Goal: Transaction & Acquisition: Purchase product/service

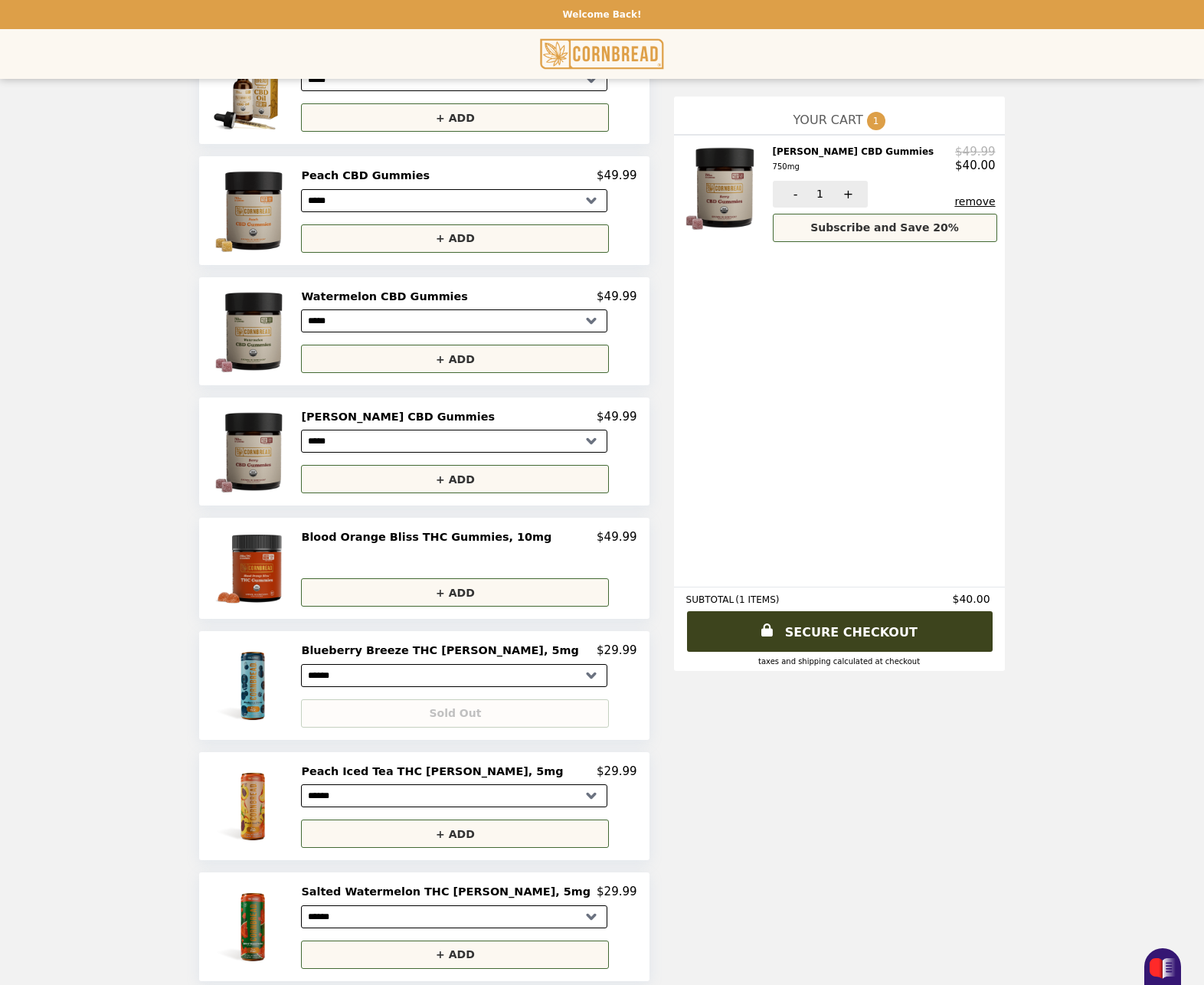
scroll to position [475, 0]
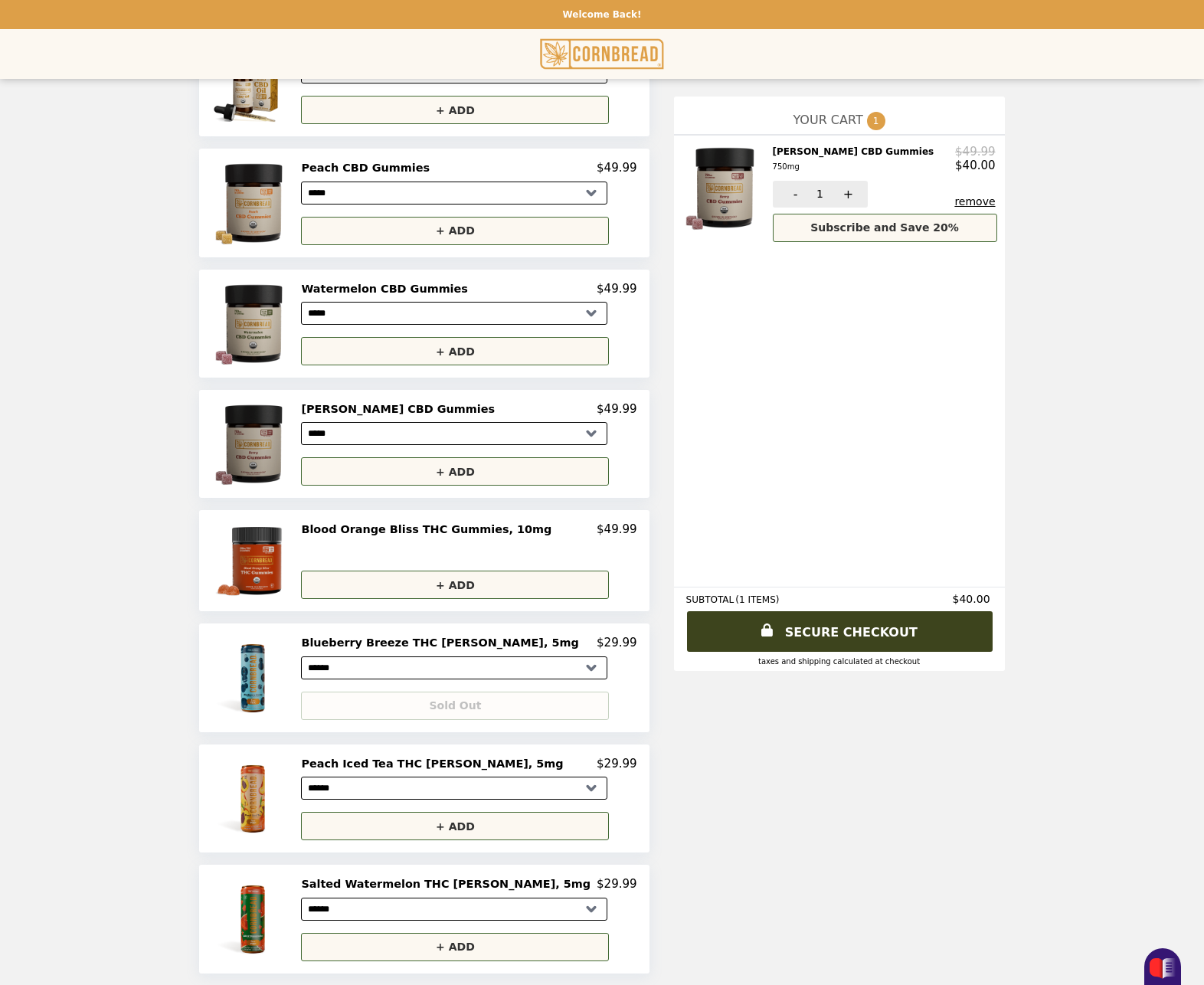
click at [298, 440] on img at bounding box center [254, 444] width 88 height 83
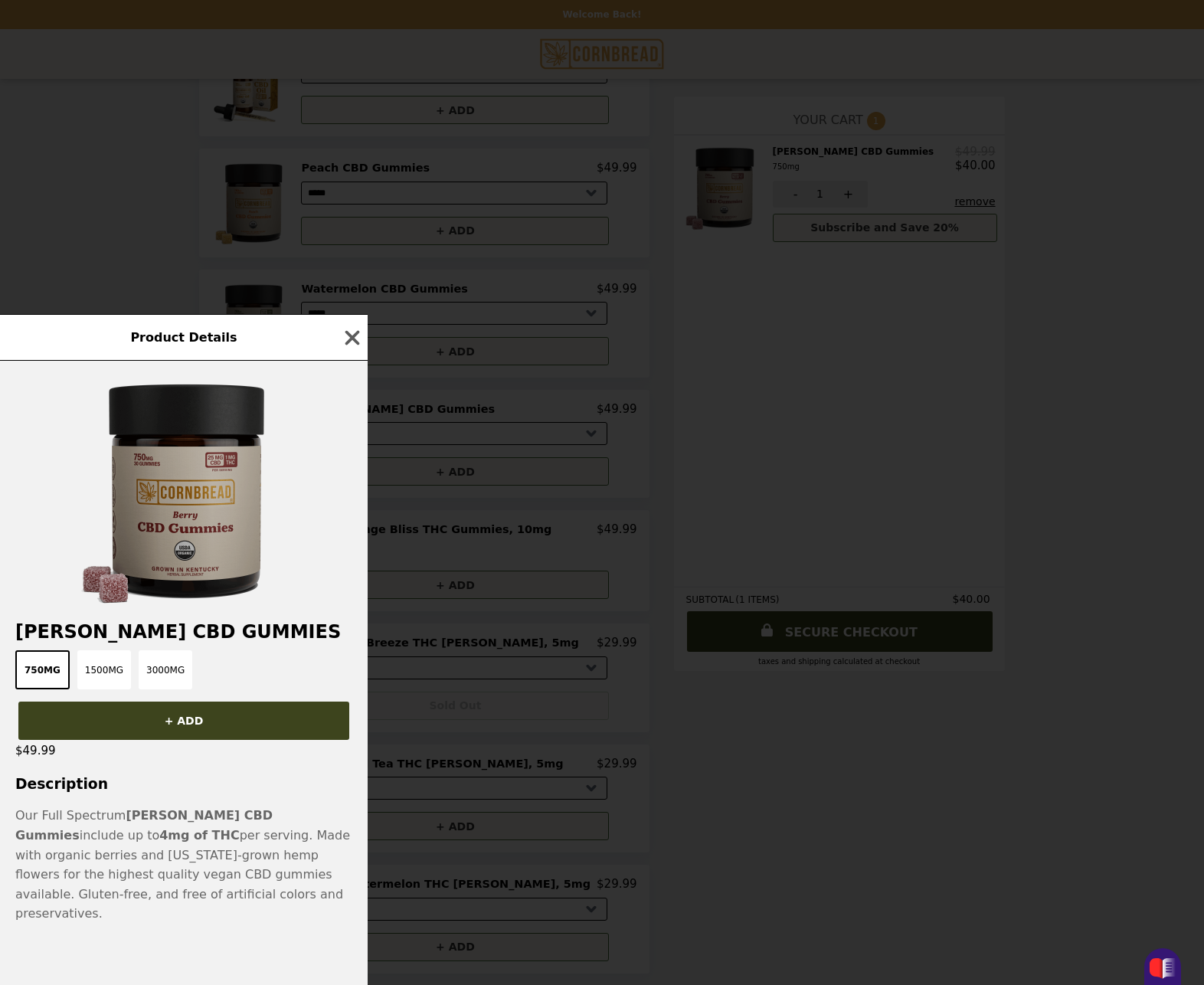
click at [212, 480] on img at bounding box center [184, 491] width 230 height 230
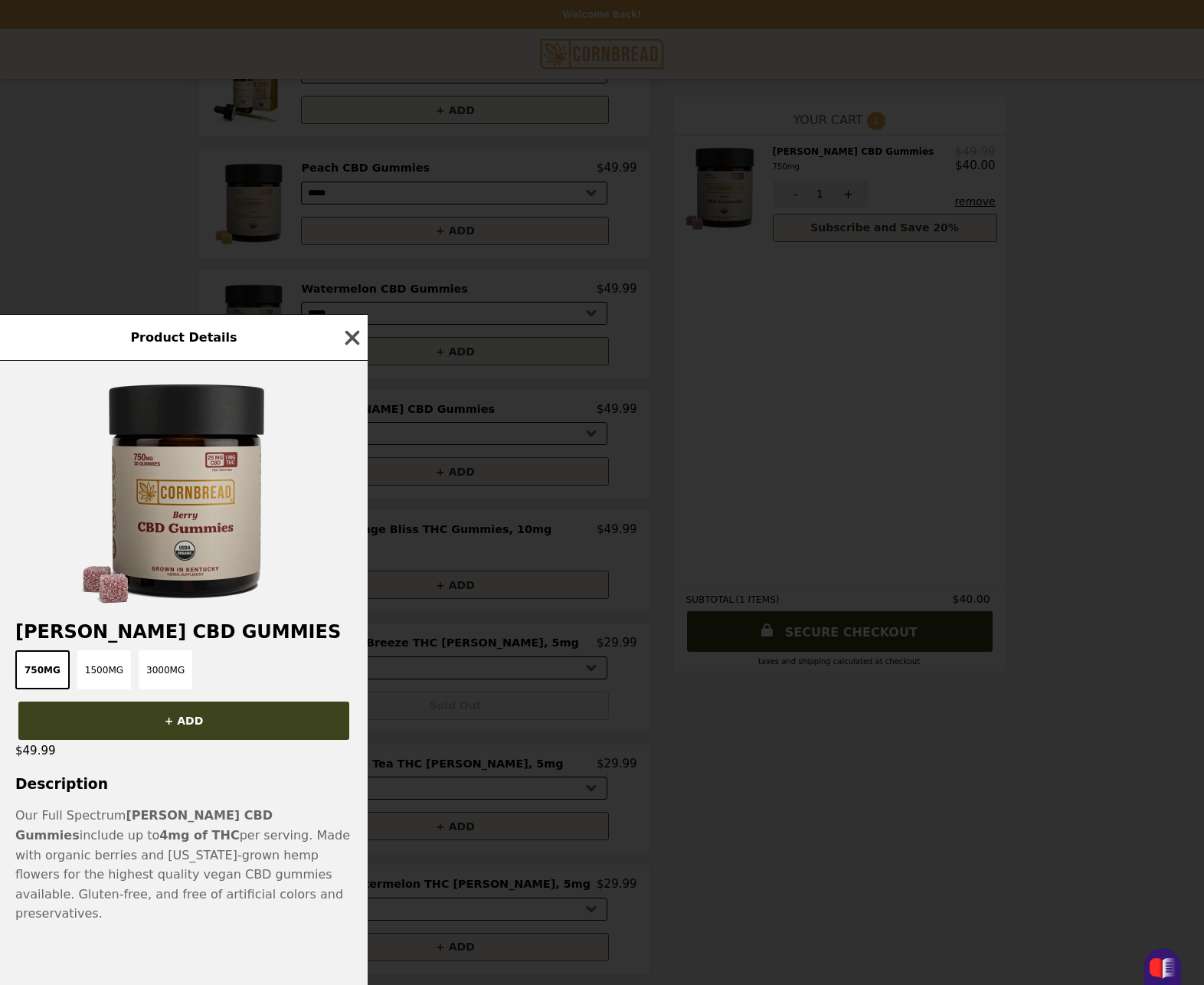
click at [356, 349] on icon "button" at bounding box center [353, 338] width 23 height 23
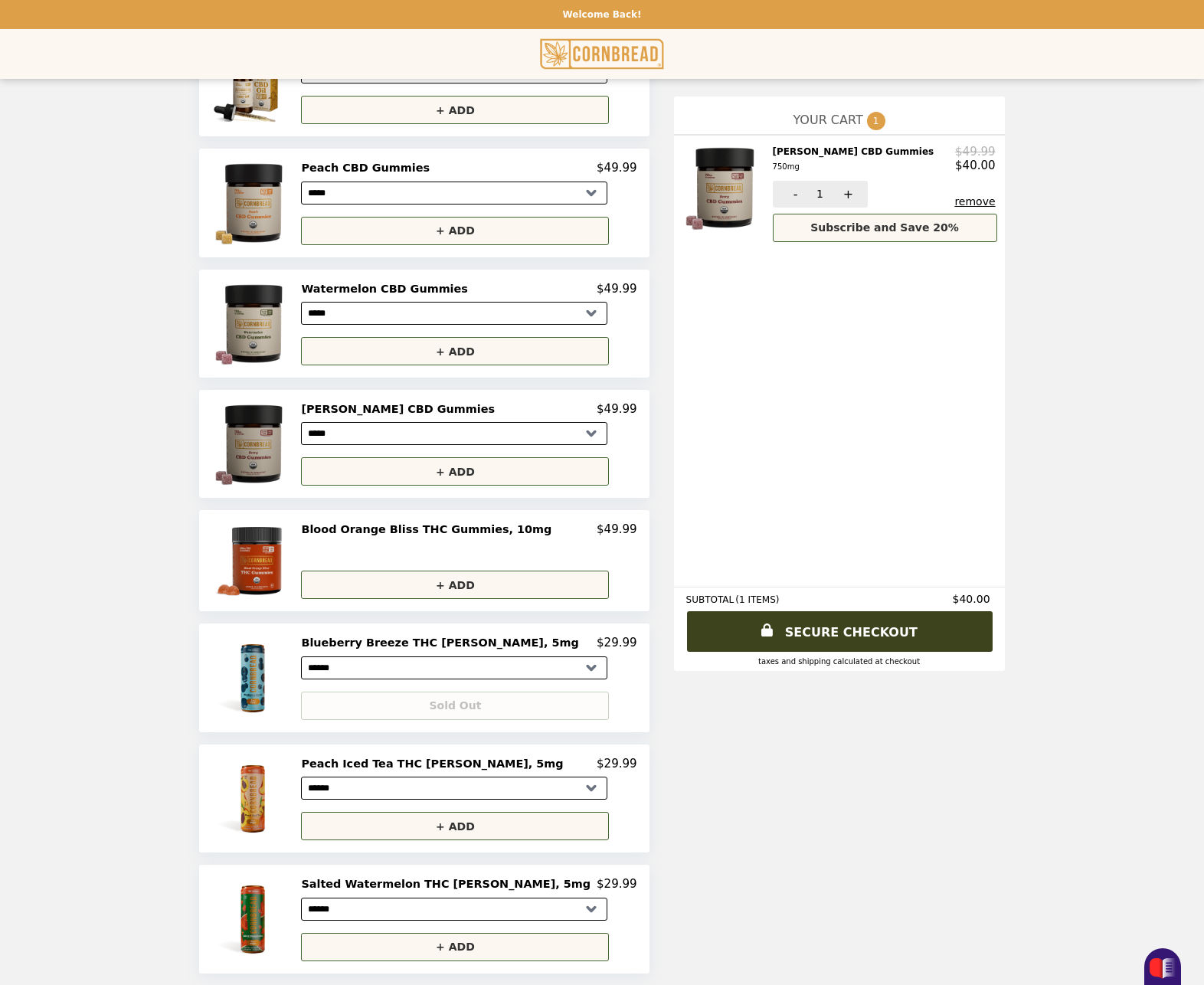
click at [296, 437] on img at bounding box center [254, 444] width 88 height 83
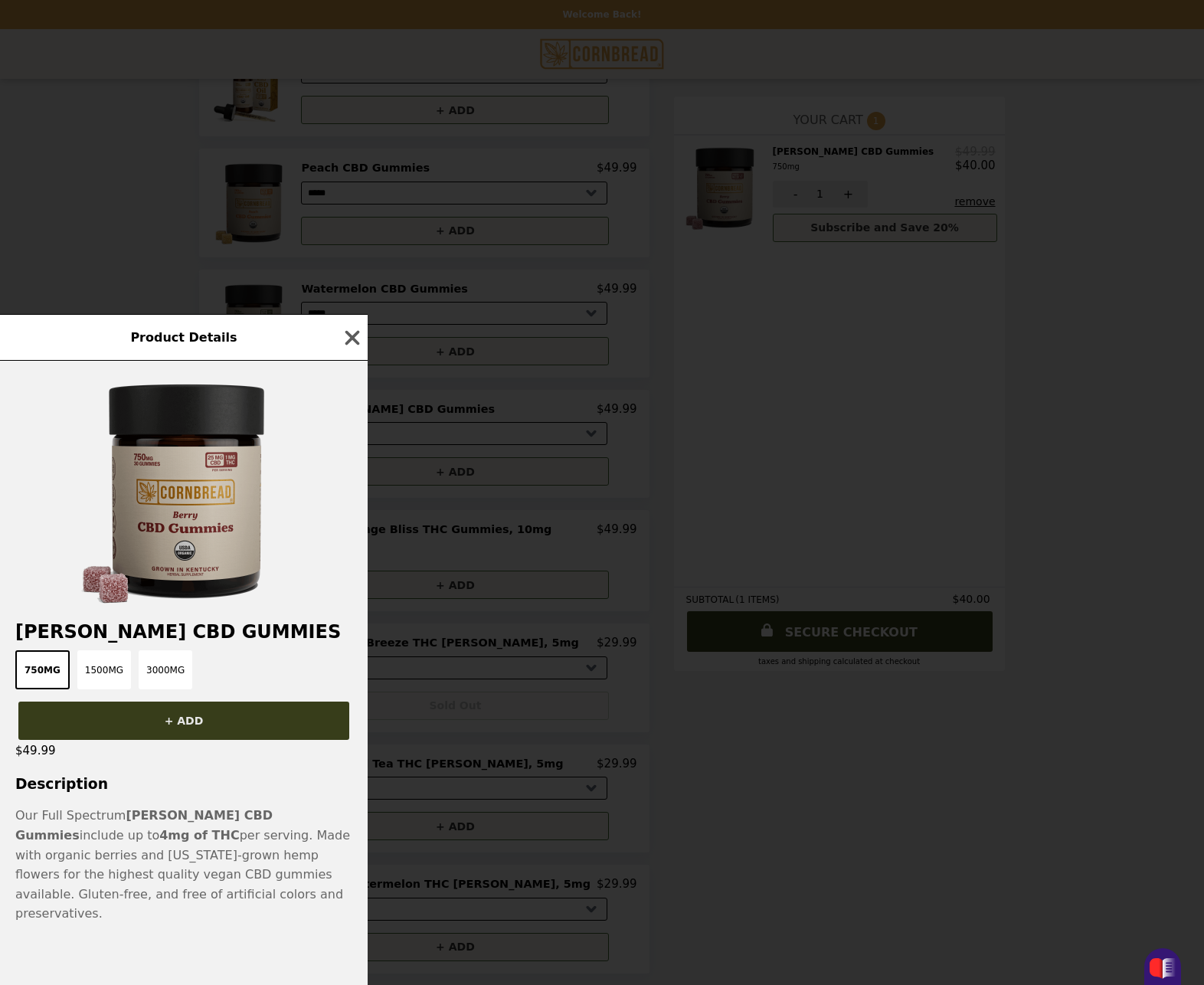
click at [148, 735] on button "+ ADD" at bounding box center [183, 721] width 331 height 38
click at [926, 492] on div "Product Details [PERSON_NAME] CBD Gummies 750mg 1500mg 3000mg + ADD $49.99 Desc…" at bounding box center [602, 492] width 1204 height 985
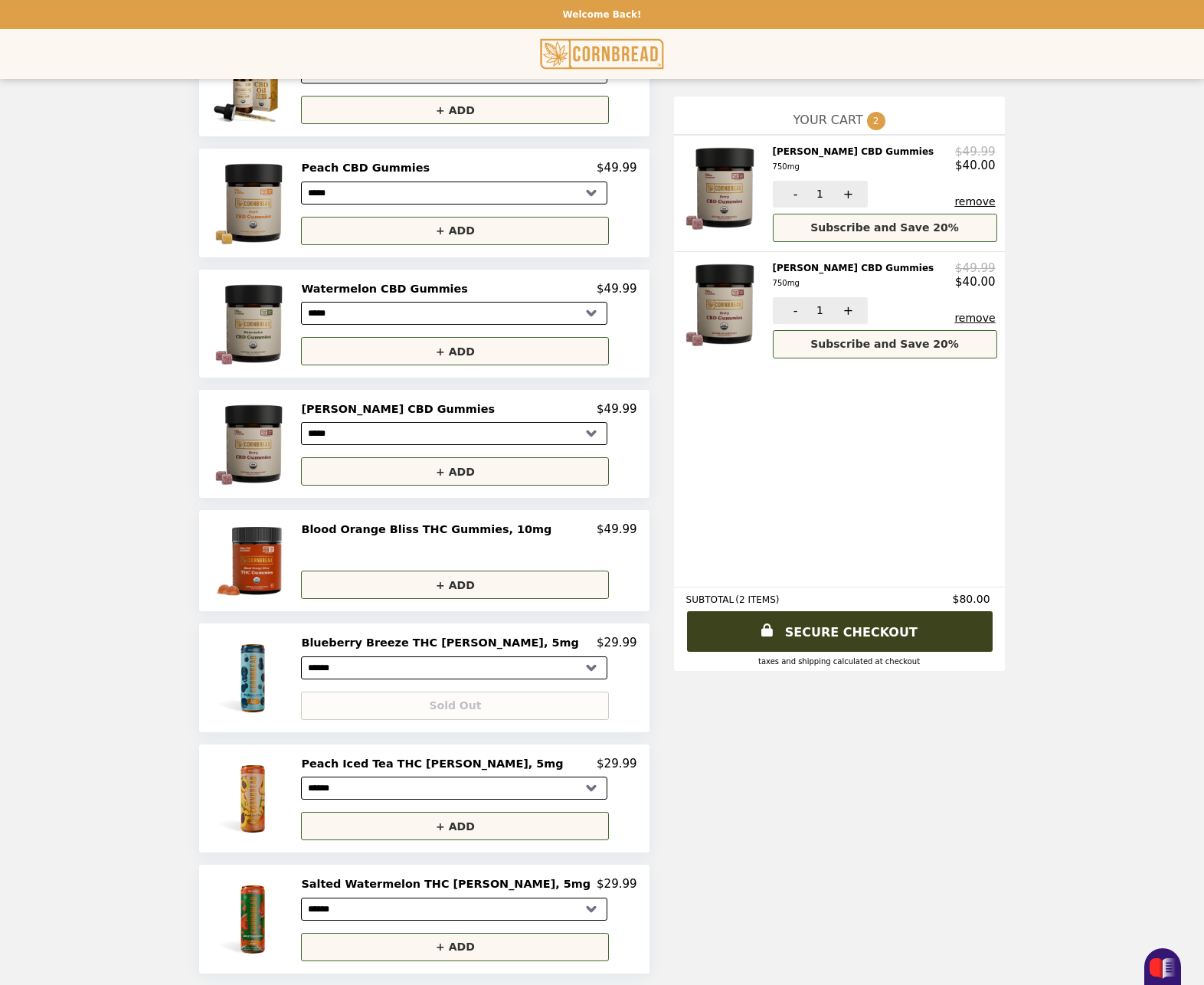
click at [954, 319] on button "remove" at bounding box center [974, 318] width 41 height 13
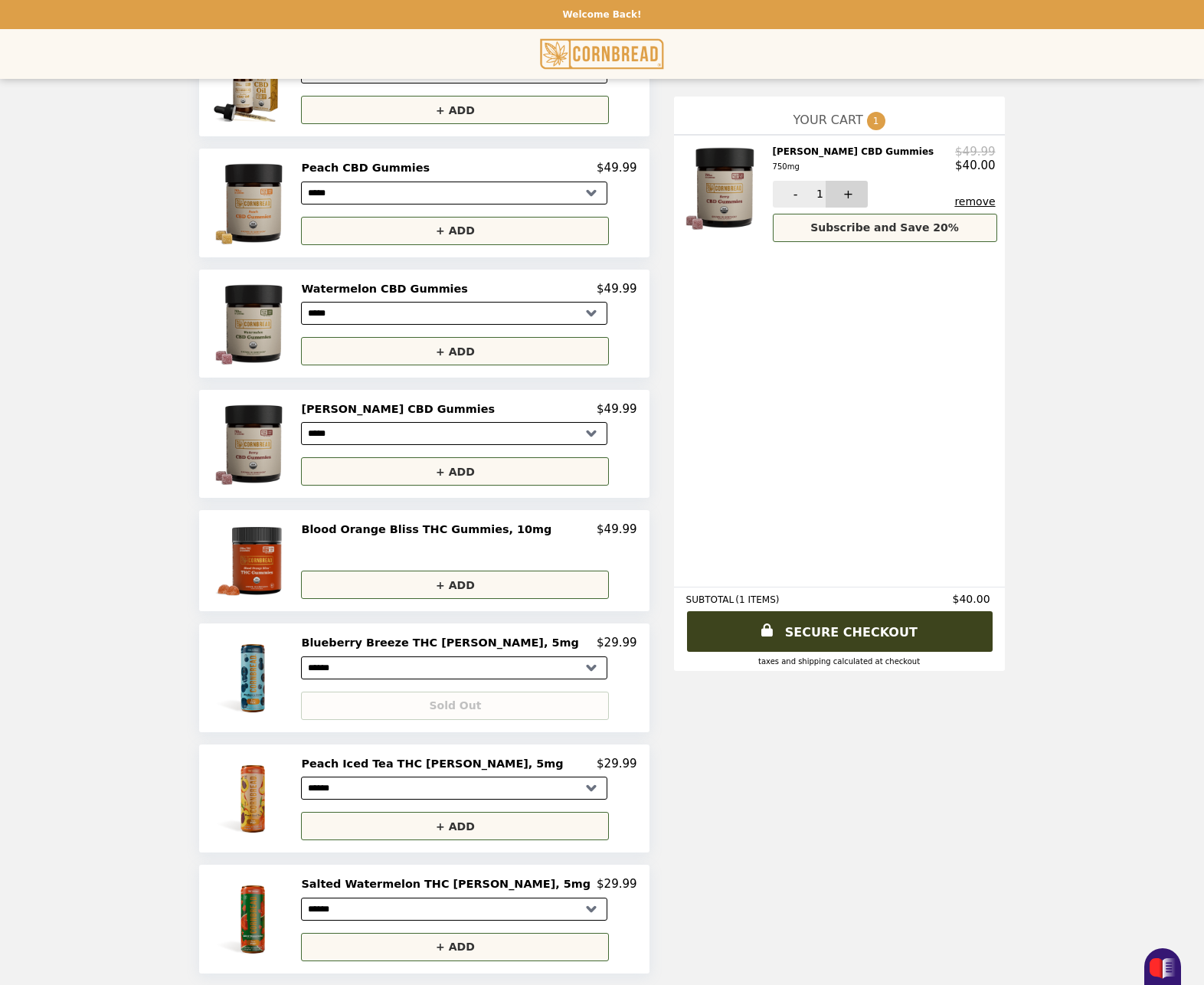
click at [825, 199] on button "+" at bounding box center [846, 194] width 43 height 27
click at [794, 630] on link "SECURE CHECKOUT" at bounding box center [840, 631] width 309 height 41
